Goal: Information Seeking & Learning: Learn about a topic

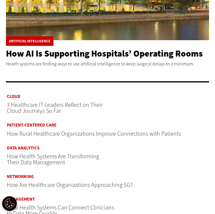
scroll to position [205, 0]
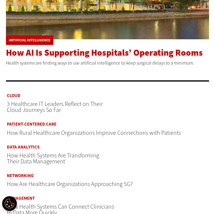
click at [43, 55] on span "How AI Is Supporting Hospitals’ Operating Rooms" at bounding box center [104, 53] width 197 height 12
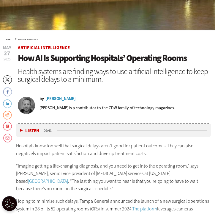
scroll to position [213, 0]
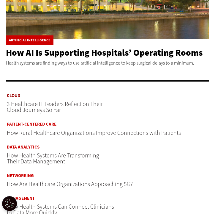
click at [15, 93] on link "Cloud" at bounding box center [59, 95] width 105 height 4
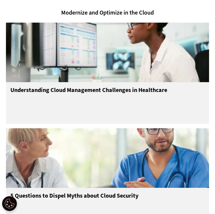
scroll to position [360, 0]
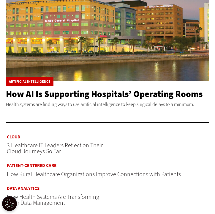
scroll to position [165, 0]
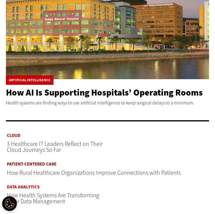
click at [26, 162] on link "Patient-Centered Care" at bounding box center [94, 164] width 174 height 4
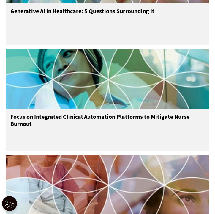
scroll to position [640, 0]
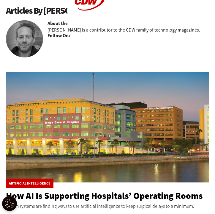
scroll to position [181, 0]
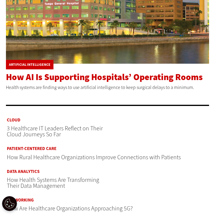
click at [65, 81] on span "How AI Is Supporting Hospitals’ Operating Rooms" at bounding box center [104, 77] width 197 height 12
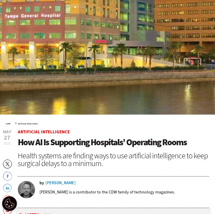
scroll to position [166, 0]
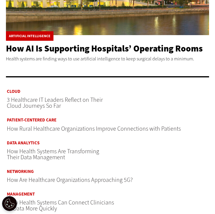
scroll to position [211, 0]
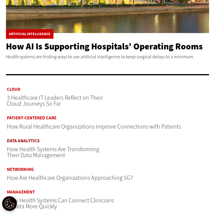
click at [18, 140] on link "Data Analytics" at bounding box center [60, 141] width 106 height 4
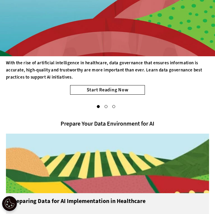
scroll to position [147, 0]
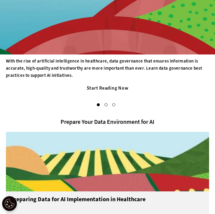
click at [91, 87] on link "Start Reading Now" at bounding box center [107, 88] width 75 height 10
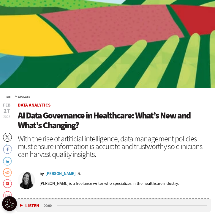
scroll to position [202, 0]
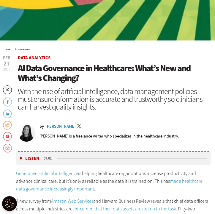
click at [56, 126] on div "Erin Laviola" at bounding box center [61, 126] width 30 height 4
click at [58, 125] on div "Erin Laviola" at bounding box center [61, 126] width 30 height 4
click at [47, 126] on div "Erin Laviola" at bounding box center [61, 126] width 30 height 4
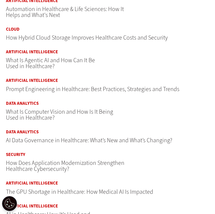
scroll to position [319, 1]
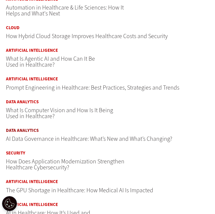
click at [24, 131] on link "Data Analytics" at bounding box center [89, 130] width 167 height 4
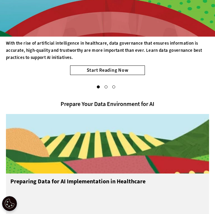
scroll to position [197, 0]
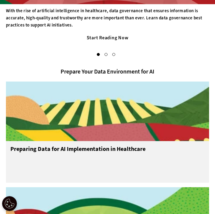
click at [90, 35] on link "Start Reading Now" at bounding box center [107, 38] width 75 height 10
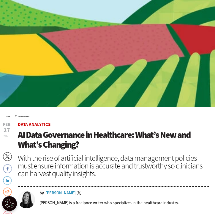
scroll to position [226, 0]
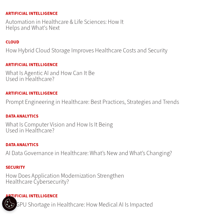
scroll to position [299, 1]
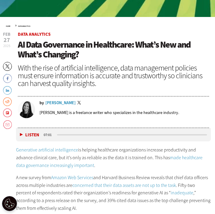
scroll to position [227, 0]
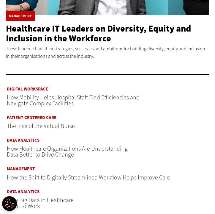
scroll to position [231, 0]
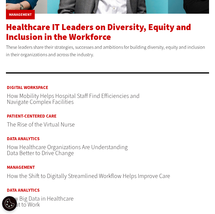
click at [44, 34] on span "Healthcare IT Leaders on Diversity, Equity and Inclusion in the Workforce" at bounding box center [98, 32] width 185 height 22
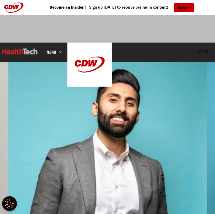
scroll to position [222, 0]
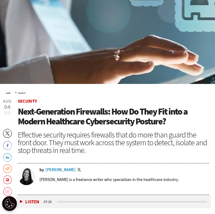
scroll to position [213, 0]
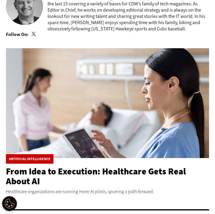
scroll to position [137, 0]
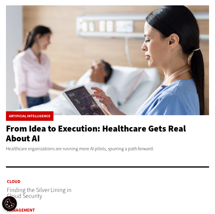
click at [65, 129] on span "From Idea to Execution: Healthcare Gets Real About AI" at bounding box center [96, 134] width 180 height 22
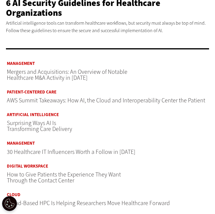
scroll to position [218, 0]
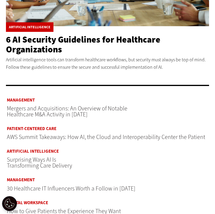
click at [92, 49] on header "6 AI Security Guidelines for Healthcare Organizations" at bounding box center [107, 45] width 203 height 20
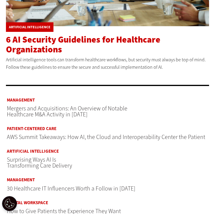
click at [90, 42] on span "6 AI Security Guidelines for Healthcare Organizations" at bounding box center [83, 45] width 155 height 22
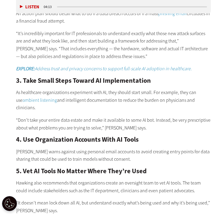
scroll to position [639, 0]
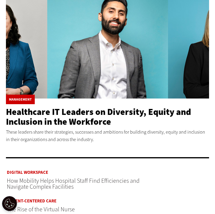
scroll to position [83, 0]
